Goal: Task Accomplishment & Management: Use online tool/utility

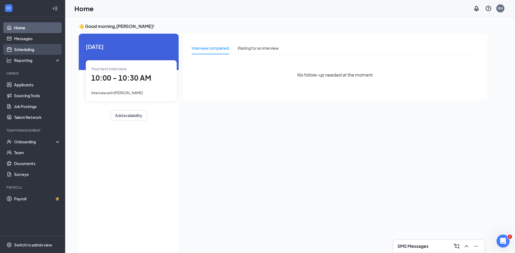
click at [25, 50] on link "Scheduling" at bounding box center [37, 49] width 46 height 11
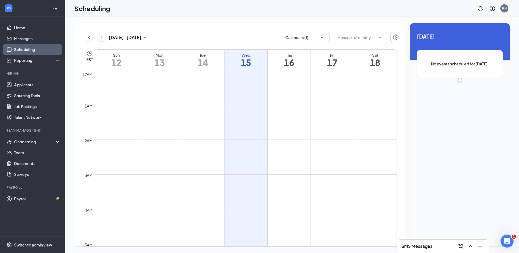
scroll to position [267, 0]
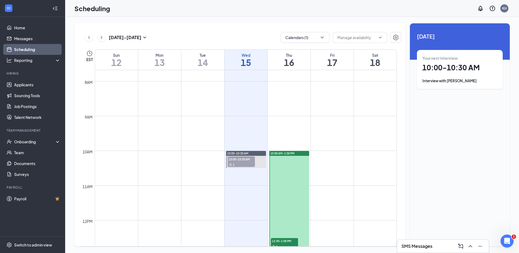
click at [413, 246] on h3 "SMS Messages" at bounding box center [416, 246] width 31 height 6
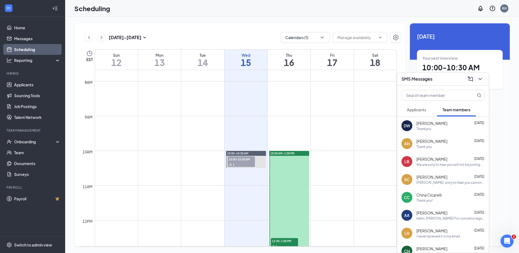
click at [414, 108] on span "Applicants" at bounding box center [416, 109] width 19 height 5
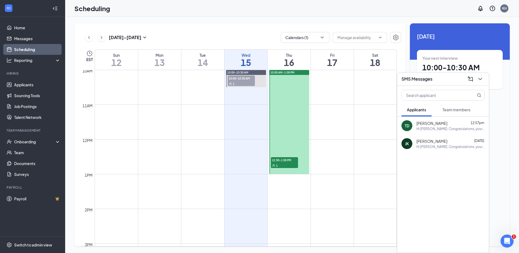
scroll to position [375, 0]
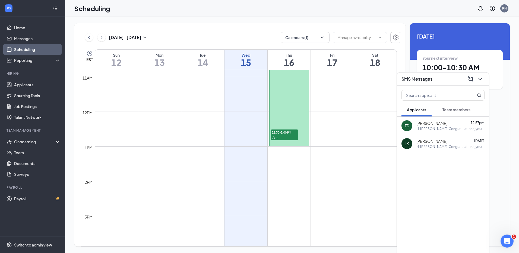
click at [286, 129] on span "12:30-1:00 PM" at bounding box center [284, 131] width 27 height 5
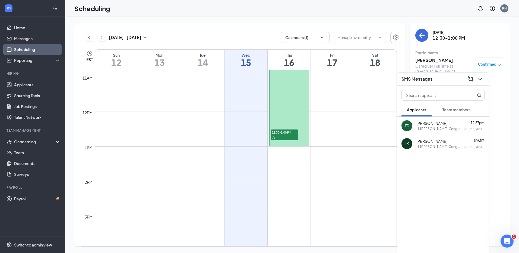
click at [286, 135] on div "1" at bounding box center [284, 137] width 27 height 5
click at [422, 79] on h3 "SMS Messages" at bounding box center [416, 79] width 31 height 6
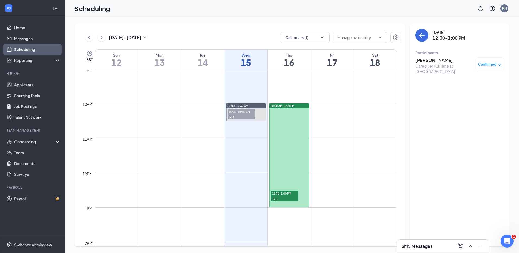
scroll to position [294, 0]
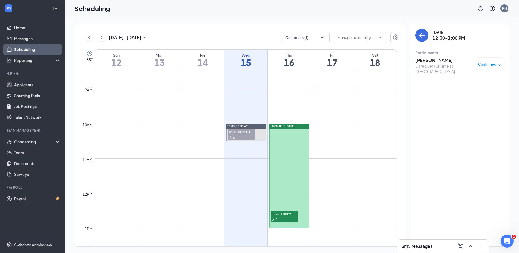
click at [232, 135] on div "1" at bounding box center [241, 137] width 27 height 5
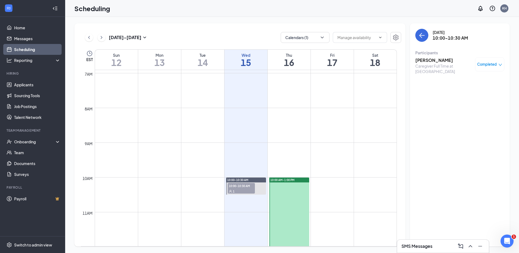
scroll to position [240, 0]
